Goal: Book appointment/travel/reservation

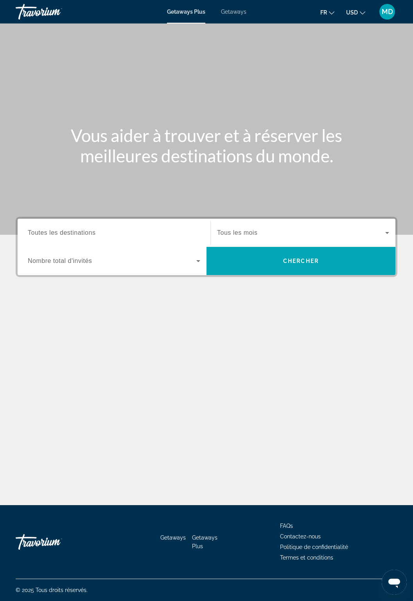
click at [153, 231] on input "Destination Toutes les destinations" at bounding box center [114, 233] width 173 height 9
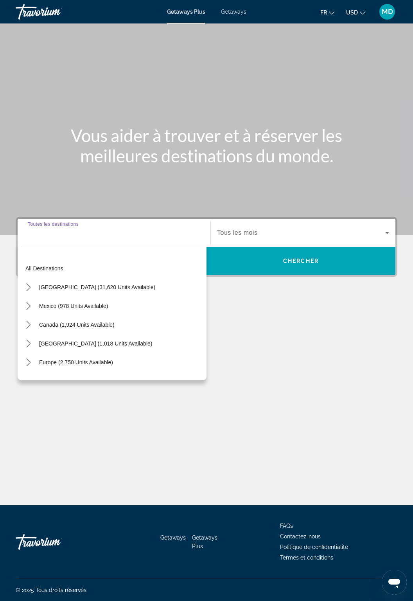
scroll to position [33, 0]
click at [239, 13] on span "Getaways" at bounding box center [233, 12] width 25 height 6
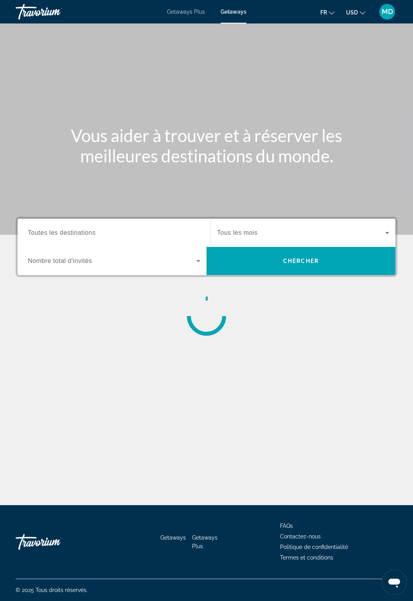
click at [133, 234] on input "Destination Toutes les destinations" at bounding box center [114, 233] width 173 height 9
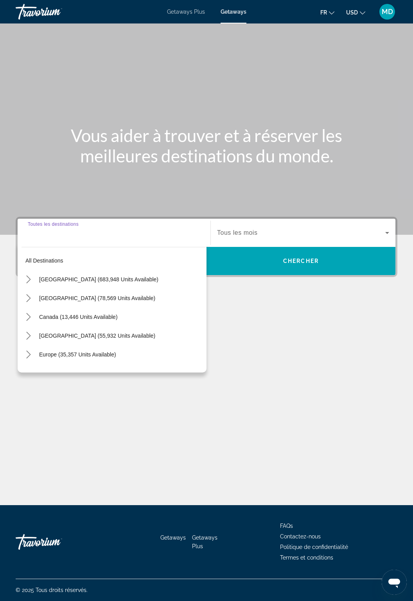
scroll to position [33, 0]
click at [155, 229] on input "Destination Toutes les destinations" at bounding box center [114, 233] width 173 height 9
click at [206, 157] on div "Main content" at bounding box center [206, 117] width 413 height 235
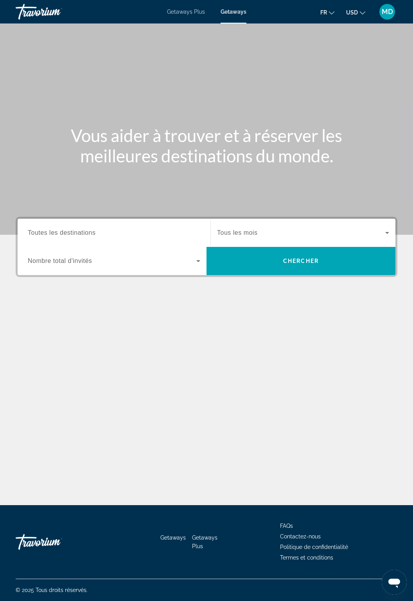
click at [140, 256] on span "Search widget" at bounding box center [112, 260] width 169 height 9
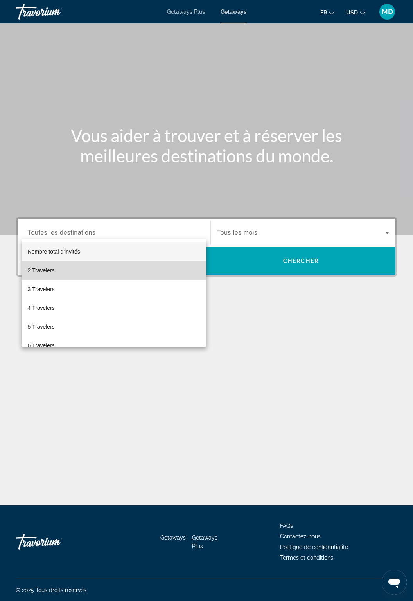
click at [115, 271] on mat-option "2 Travelers" at bounding box center [114, 270] width 185 height 19
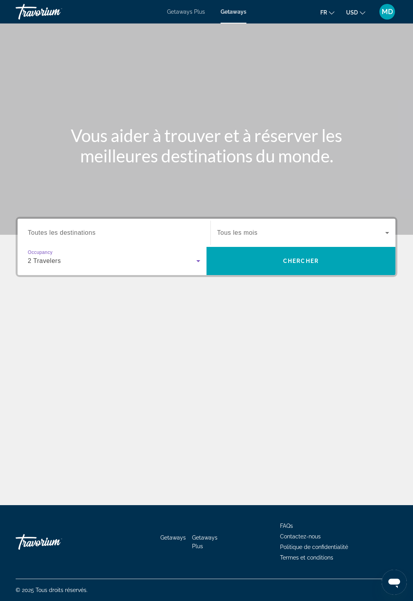
click at [238, 229] on span "Tous les mois" at bounding box center [237, 232] width 40 height 7
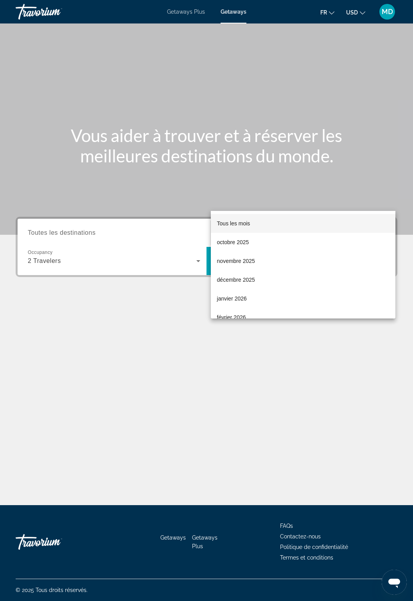
click at [241, 221] on span "Tous les mois" at bounding box center [233, 223] width 33 height 6
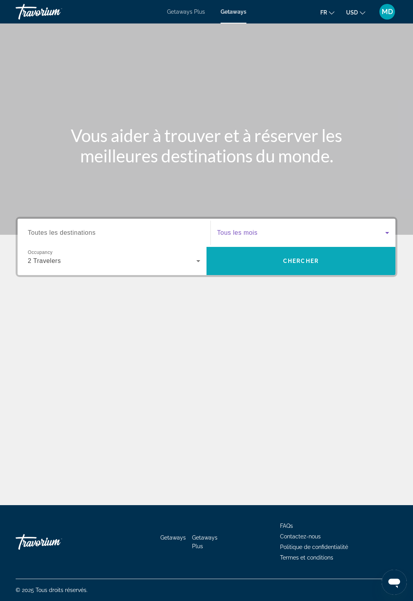
click at [332, 252] on span "Search" at bounding box center [301, 261] width 189 height 19
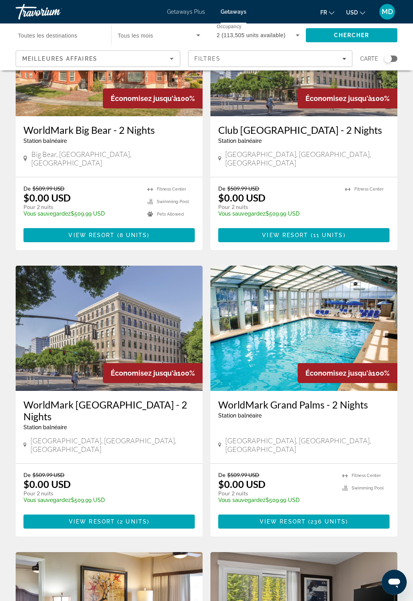
scroll to position [965, 0]
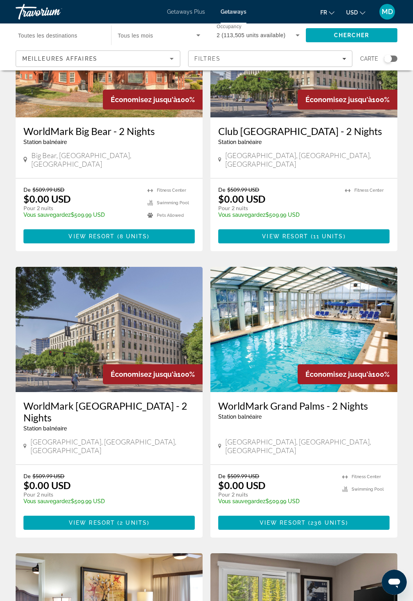
click at [79, 32] on input "Destination Toutes les destinations" at bounding box center [59, 35] width 83 height 9
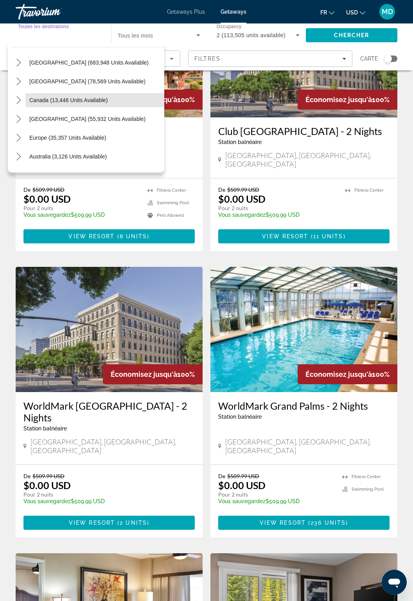
scroll to position [31, 0]
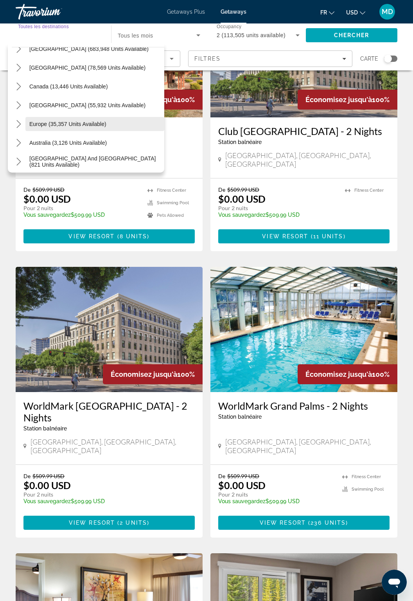
click at [54, 122] on span "Europe (35,357 units available)" at bounding box center [67, 124] width 77 height 6
type input "**********"
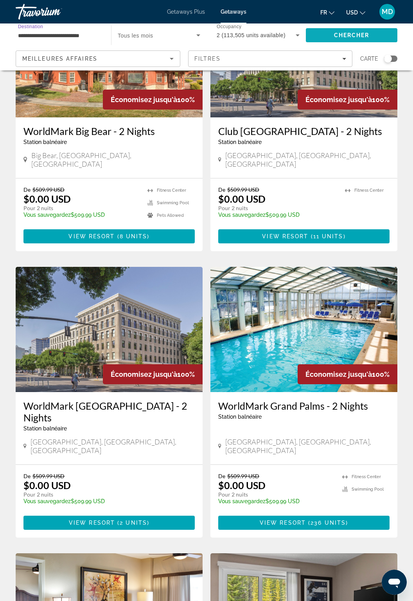
click at [352, 37] on span "Chercher" at bounding box center [352, 35] width 36 height 6
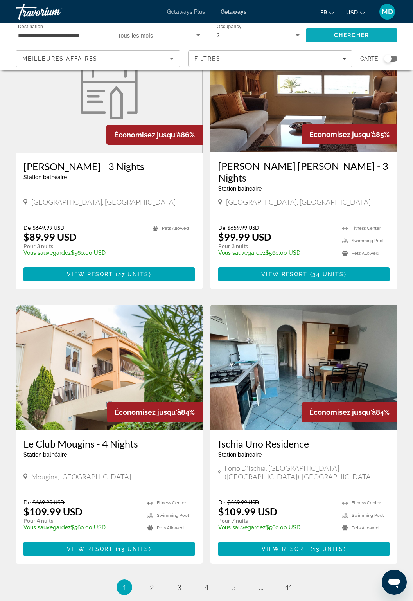
scroll to position [1171, 0]
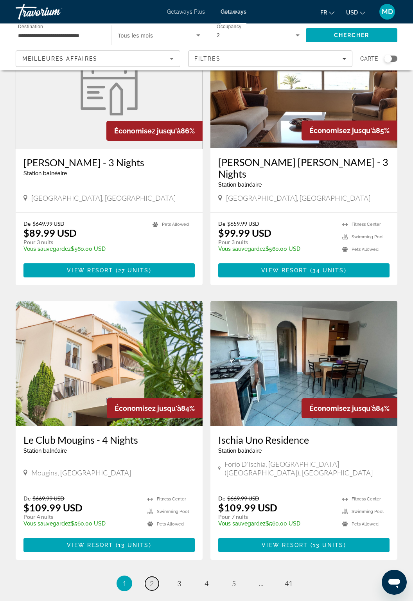
click at [151, 579] on span "2" at bounding box center [152, 583] width 4 height 9
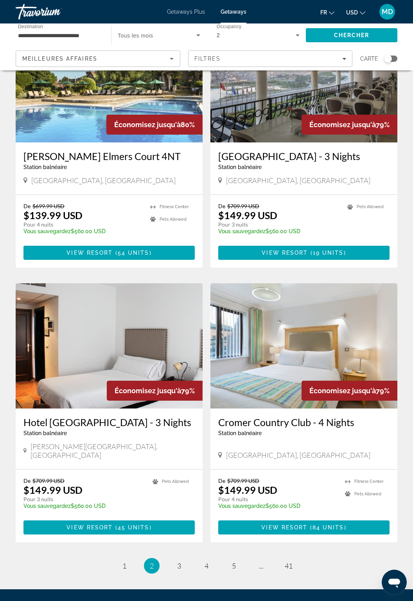
scroll to position [1184, 0]
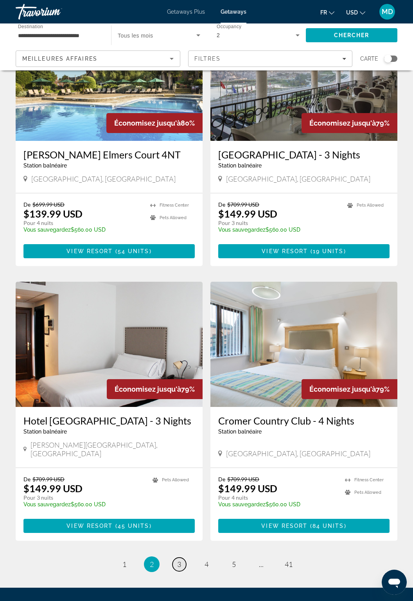
click at [177, 560] on span "3" at bounding box center [179, 564] width 4 height 9
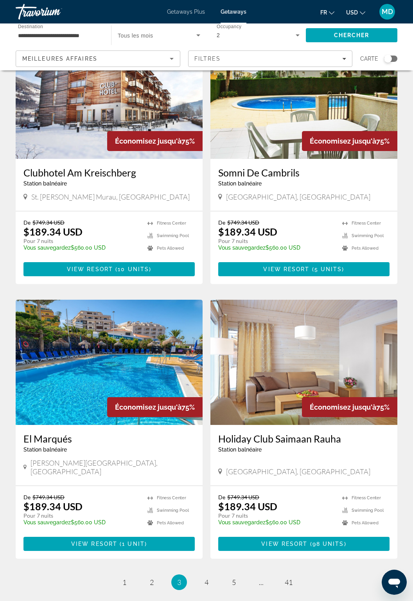
scroll to position [1187, 0]
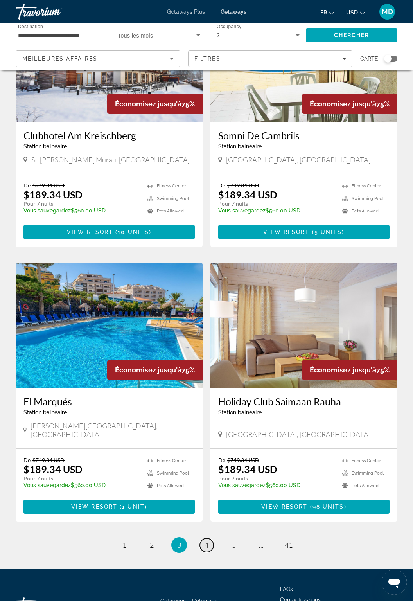
click at [209, 538] on link "page 4" at bounding box center [207, 545] width 14 height 14
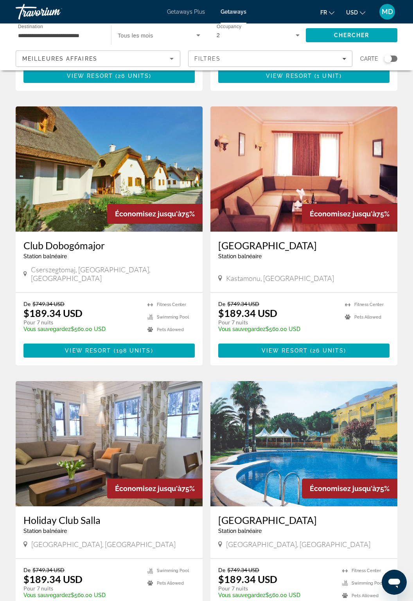
scroll to position [1187, 0]
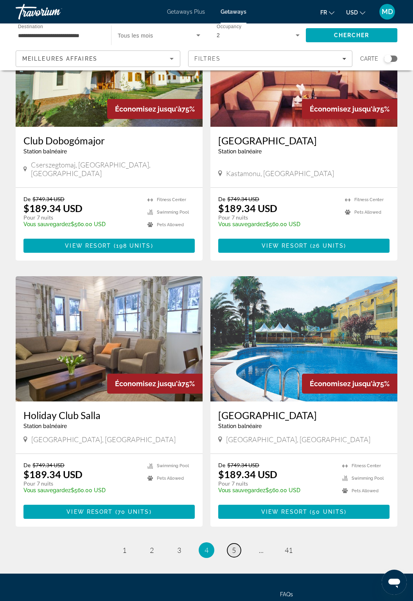
click at [232, 546] on span "5" at bounding box center [234, 550] width 4 height 9
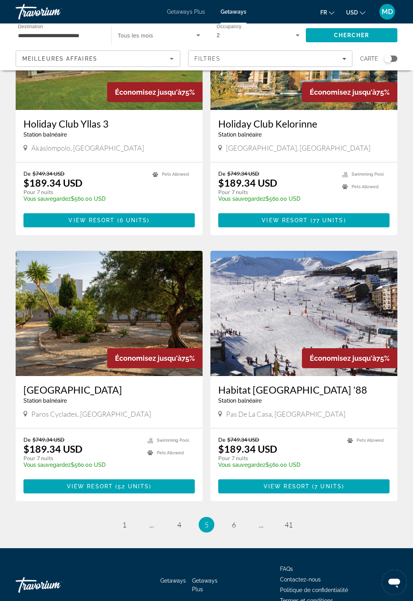
scroll to position [1187, 0]
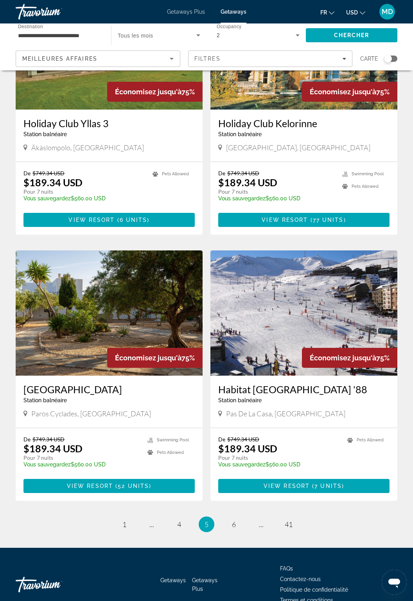
click at [240, 519] on li "page 6" at bounding box center [234, 525] width 16 height 16
click at [238, 518] on link "page 6" at bounding box center [234, 525] width 14 height 14
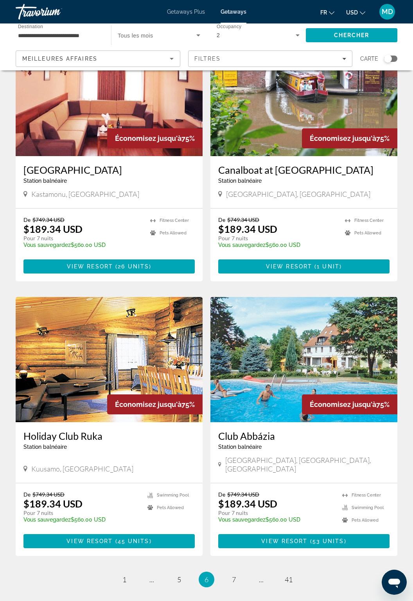
scroll to position [1169, 0]
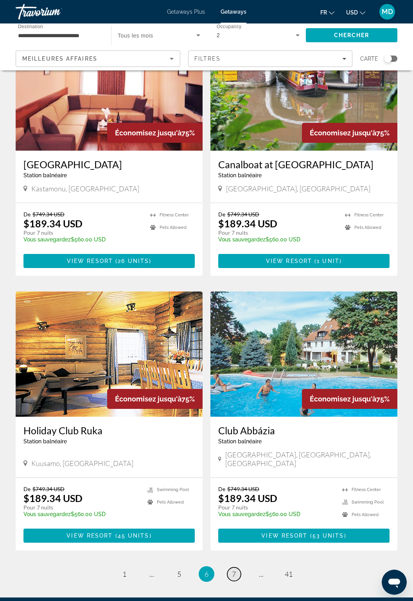
click at [235, 570] on span "7" at bounding box center [234, 574] width 4 height 9
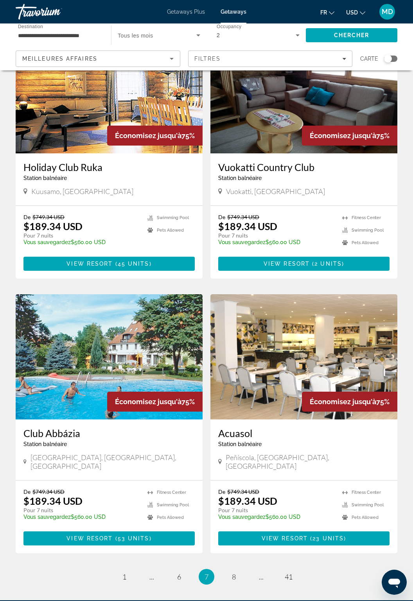
scroll to position [1198, 0]
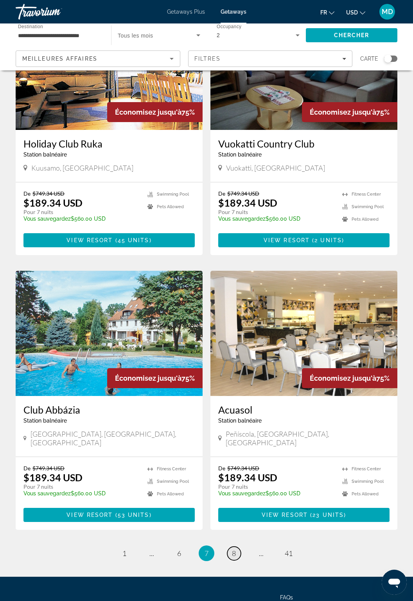
click at [237, 547] on link "page 8" at bounding box center [234, 554] width 14 height 14
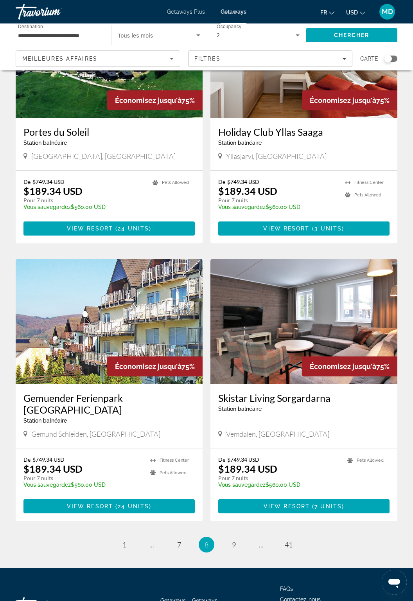
scroll to position [1187, 0]
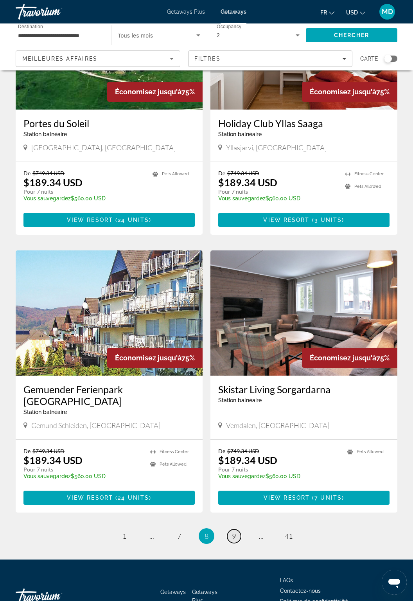
click at [238, 529] on link "page 9" at bounding box center [234, 536] width 14 height 14
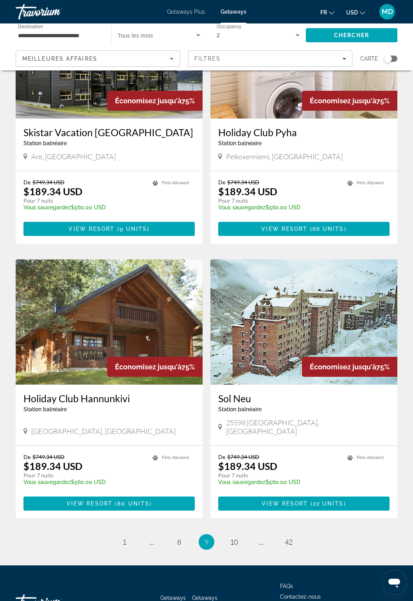
scroll to position [1187, 0]
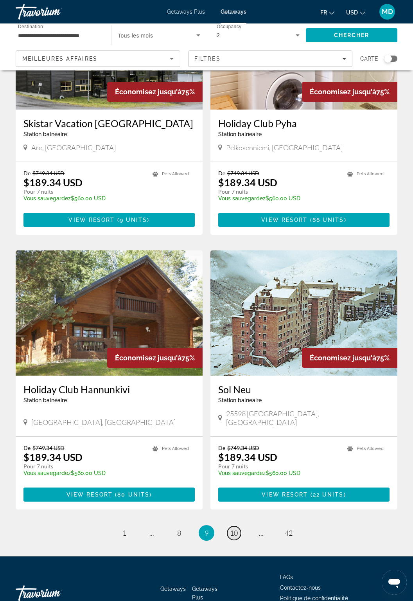
click at [235, 529] on span "10" at bounding box center [234, 533] width 8 height 9
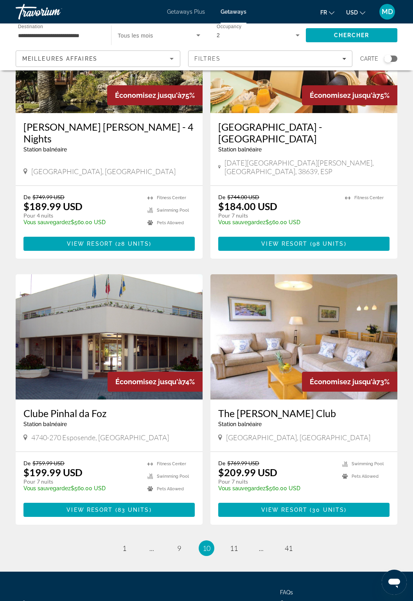
scroll to position [1183, 0]
